Goal: Information Seeking & Learning: Learn about a topic

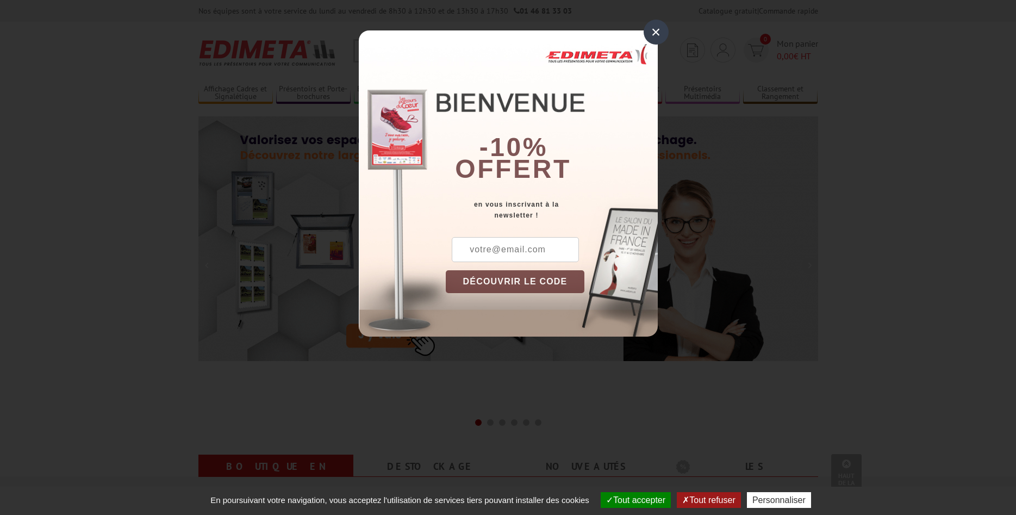
click at [655, 33] on div "×" at bounding box center [656, 32] width 25 height 25
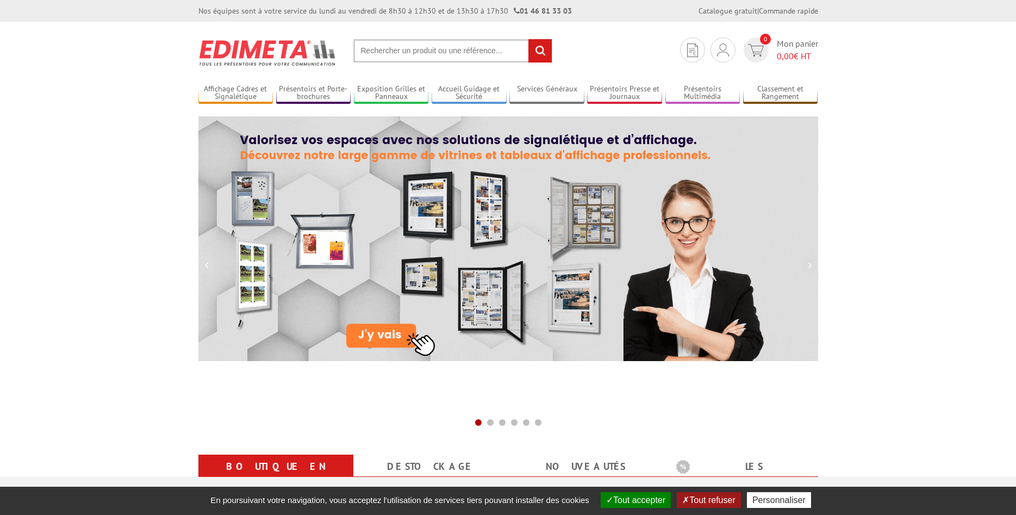
click at [399, 54] on input "text" at bounding box center [453, 50] width 199 height 23
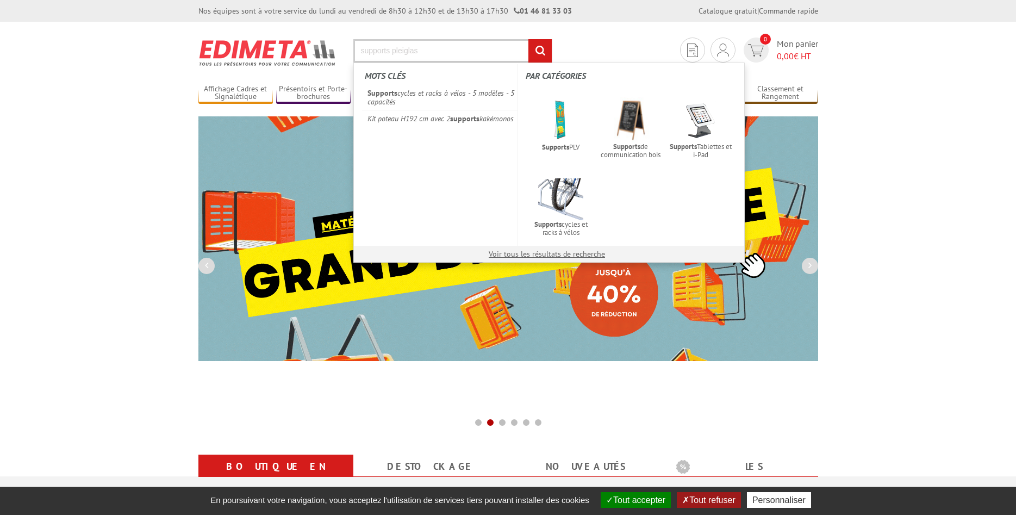
type input "supports pleiglas"
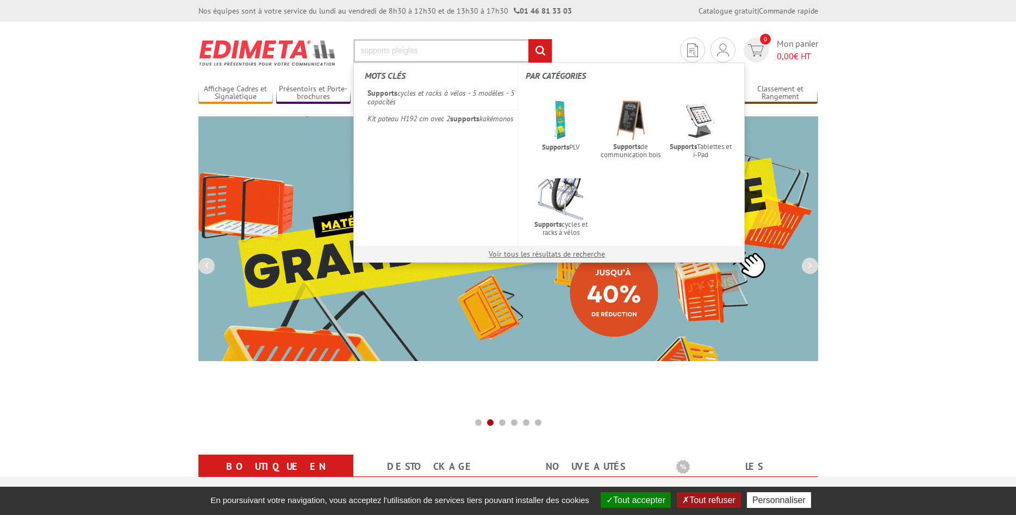
click at [529, 39] on input "rechercher" at bounding box center [540, 50] width 23 height 23
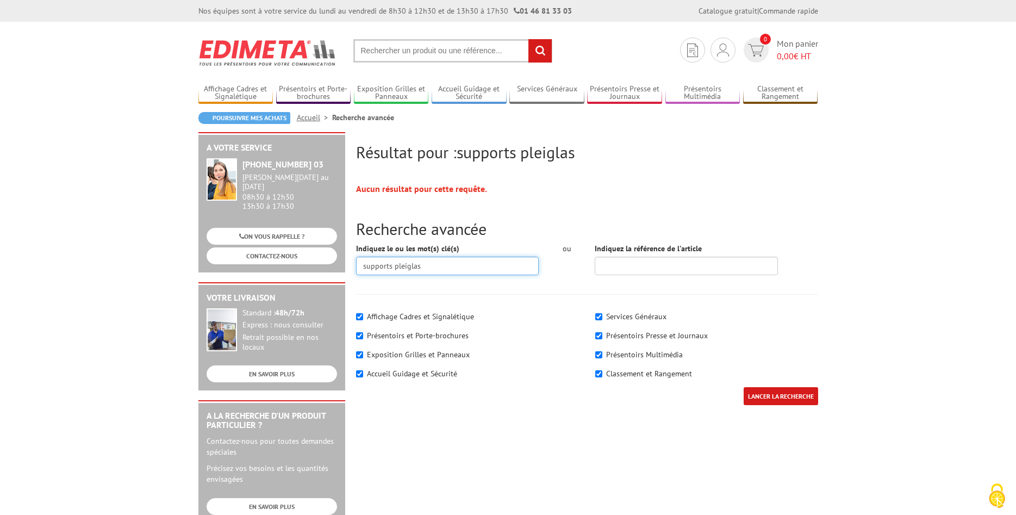
click at [401, 268] on input "supports pleiglas" at bounding box center [447, 266] width 183 height 18
type input "supports plexiglas"
click at [744, 387] on input "LANCER LA RECHERCHE" at bounding box center [781, 396] width 75 height 18
click at [776, 398] on input "LANCER LA RECHERCHE" at bounding box center [781, 396] width 75 height 18
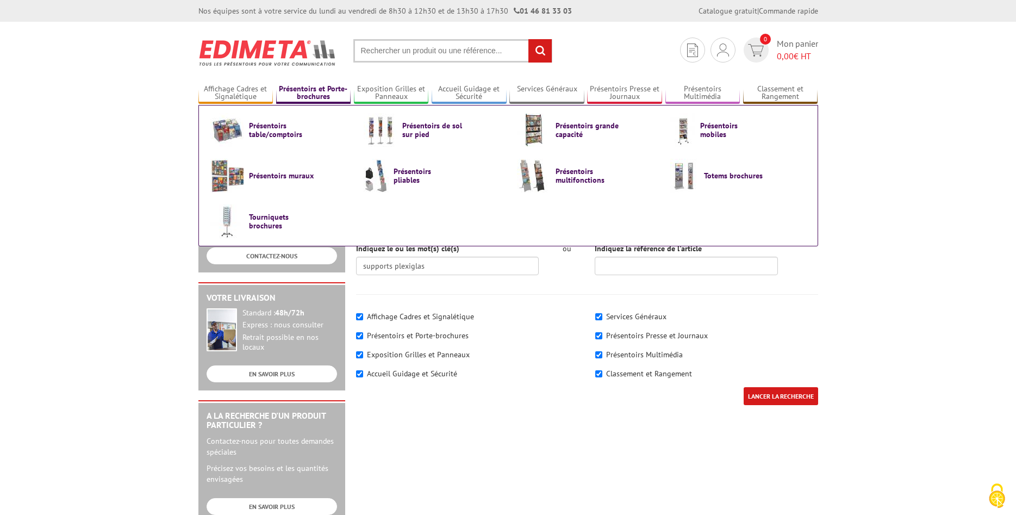
click at [320, 86] on link "Présentoirs et Porte-brochures" at bounding box center [313, 93] width 75 height 18
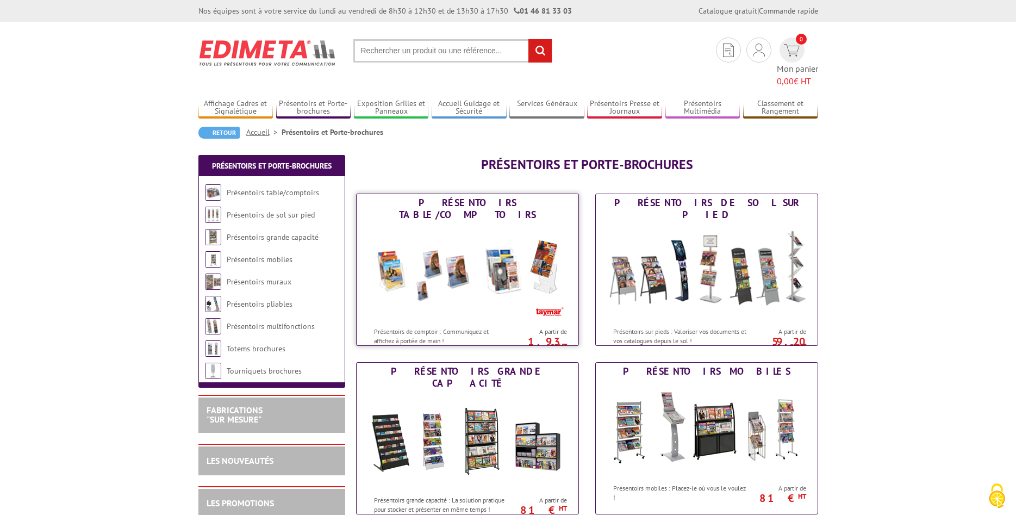
click at [462, 258] on img at bounding box center [467, 273] width 201 height 98
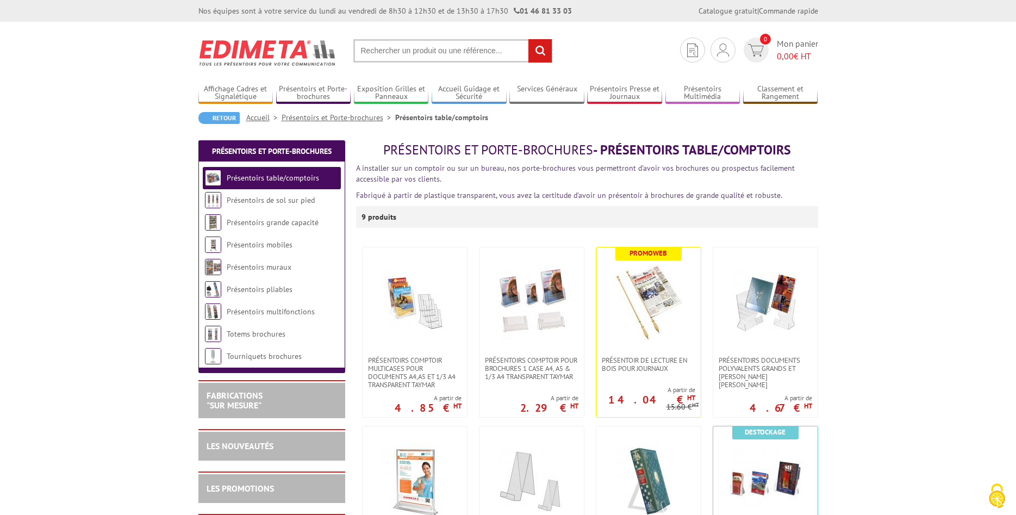
click at [235, 92] on link "Affichage Cadres et Signalétique" at bounding box center [236, 93] width 75 height 18
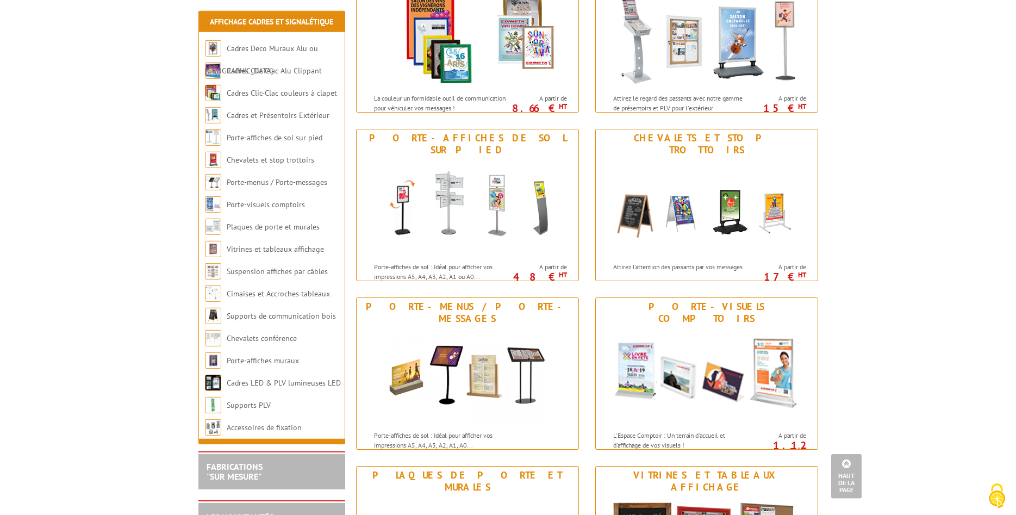
scroll to position [444, 0]
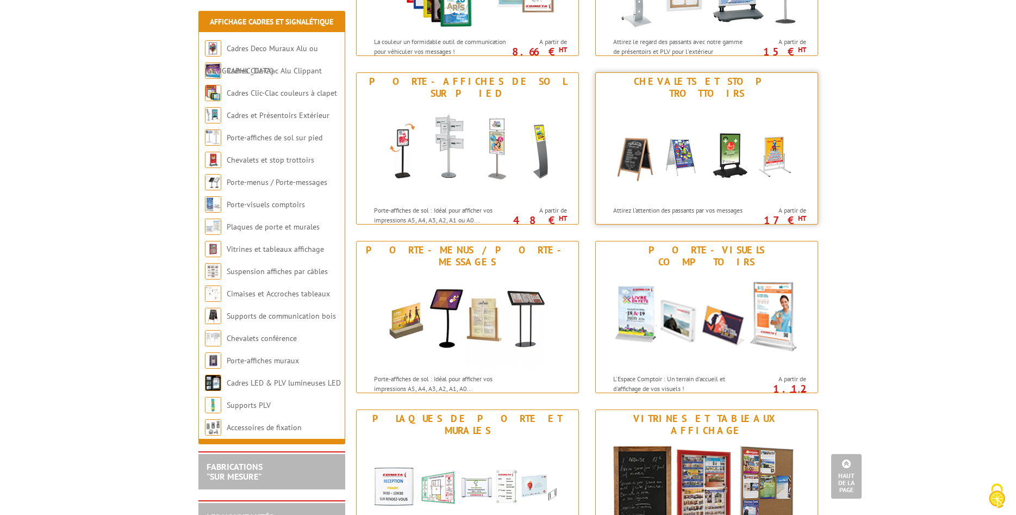
click at [660, 184] on img at bounding box center [706, 151] width 201 height 98
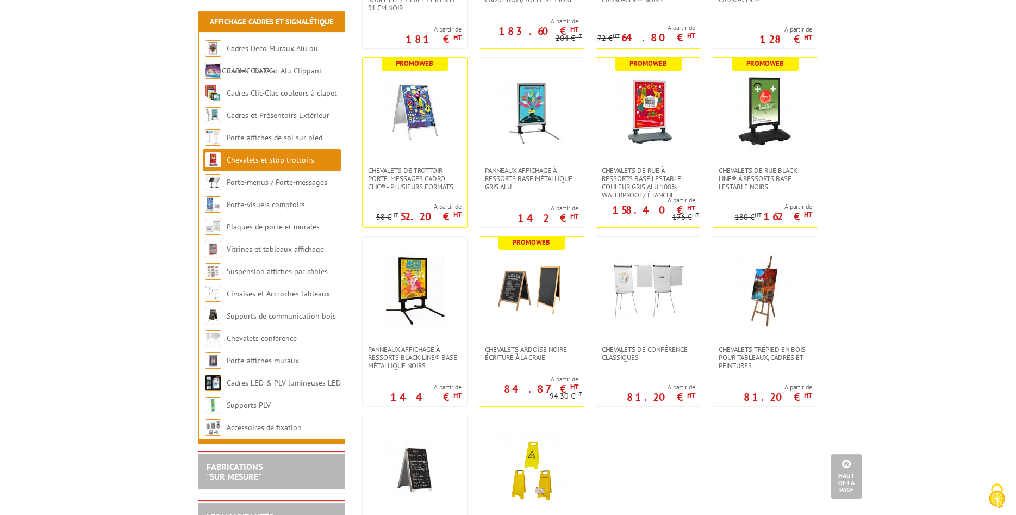
scroll to position [777, 0]
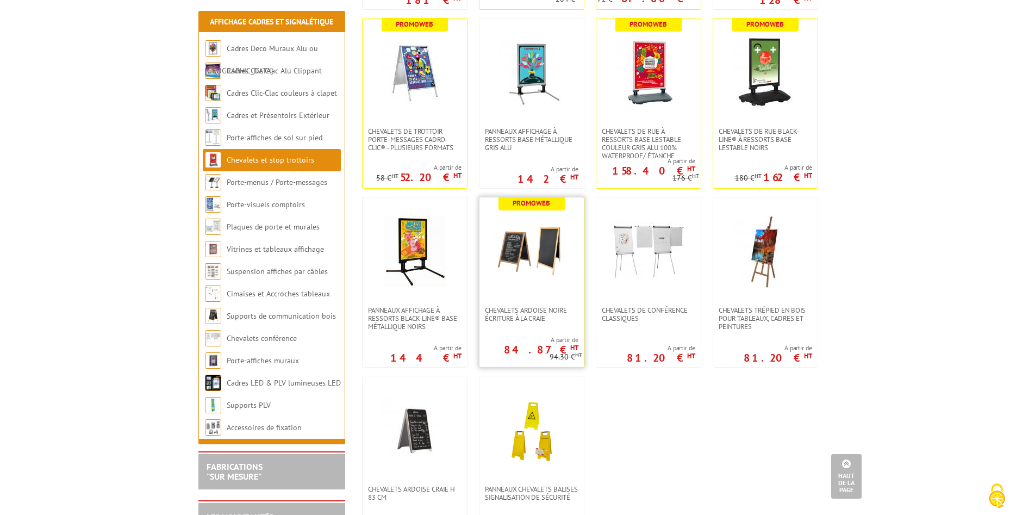
click at [539, 249] on img at bounding box center [532, 252] width 76 height 76
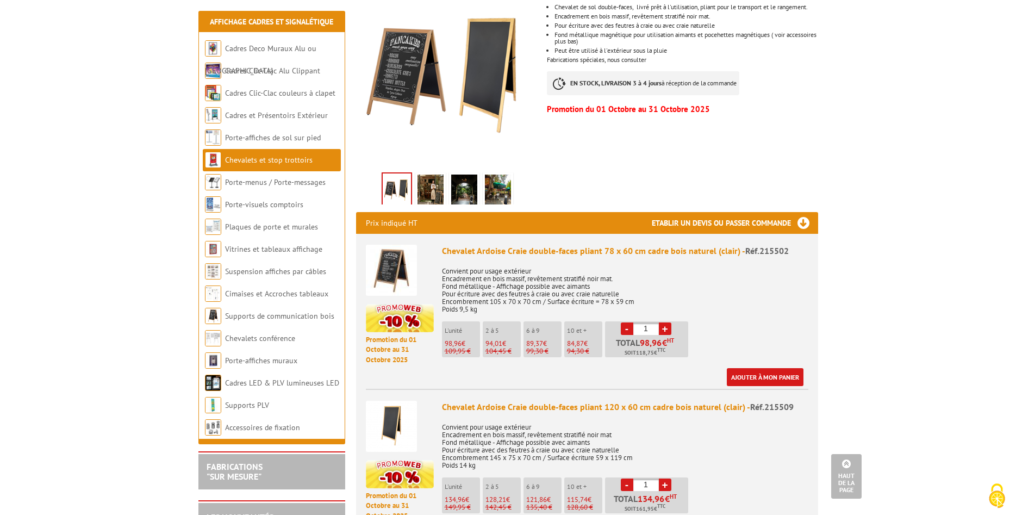
scroll to position [333, 0]
